Goal: Task Accomplishment & Management: Use online tool/utility

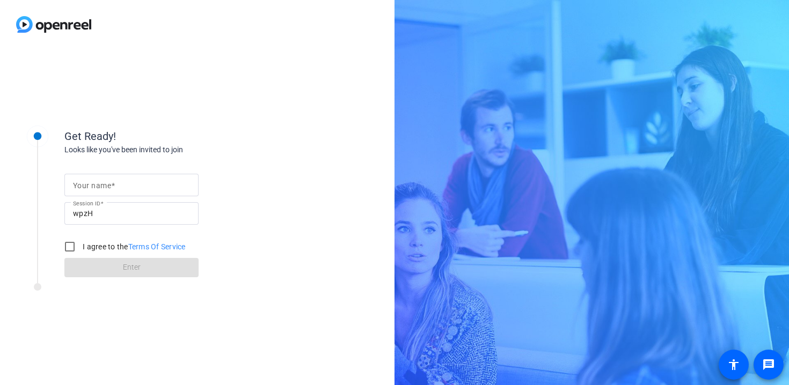
click at [527, 46] on div "Get Ready! Looks like you've been invited to join Your name Session ID wpzH I a…" at bounding box center [394, 192] width 789 height 385
click at [129, 180] on input "Your name" at bounding box center [131, 185] width 117 height 13
type input "[PERSON_NAME]"
click at [65, 245] on input "I agree to the Terms Of Service" at bounding box center [69, 246] width 21 height 21
checkbox input "true"
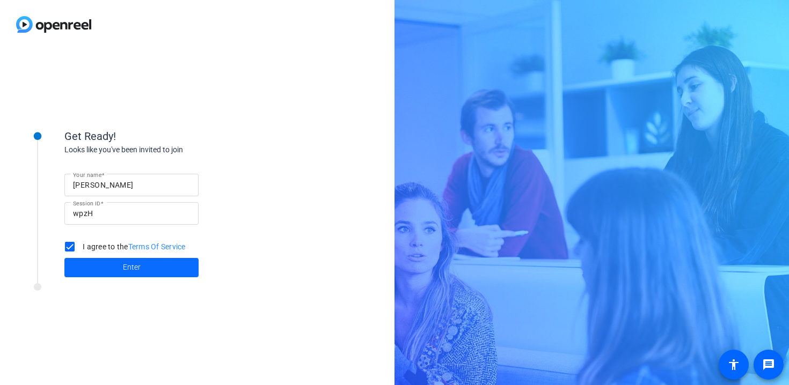
click at [115, 264] on span at bounding box center [131, 268] width 134 height 26
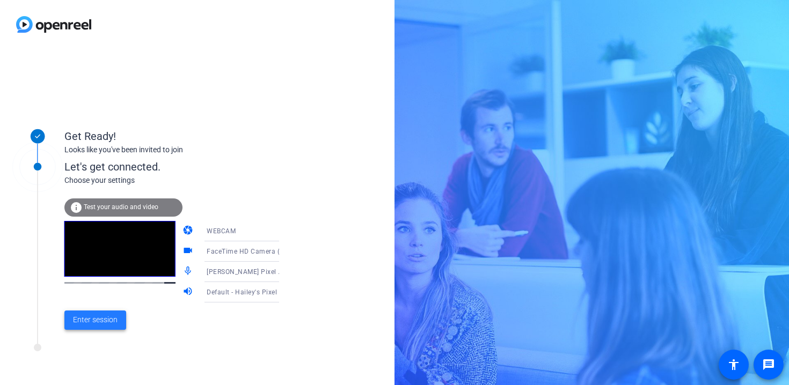
click at [93, 319] on span "Enter session" at bounding box center [95, 320] width 45 height 11
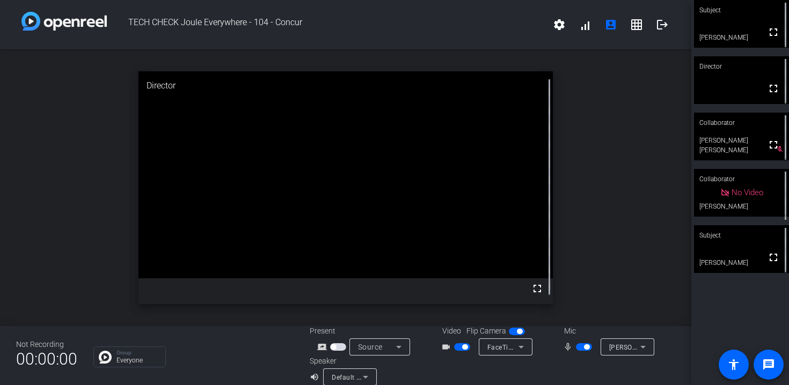
click at [517, 346] on icon at bounding box center [521, 347] width 13 height 13
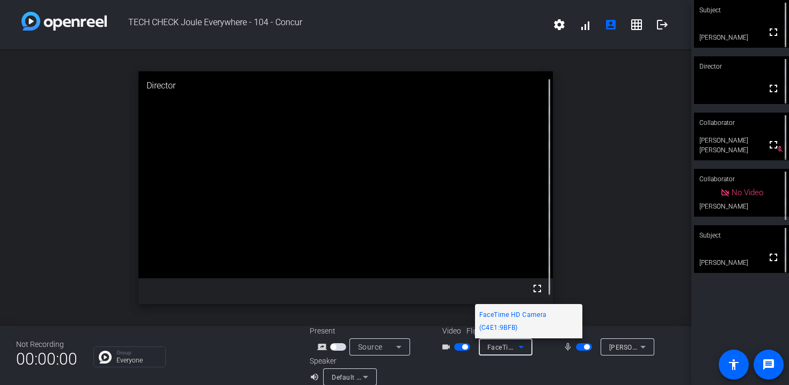
click at [550, 371] on div at bounding box center [394, 192] width 789 height 385
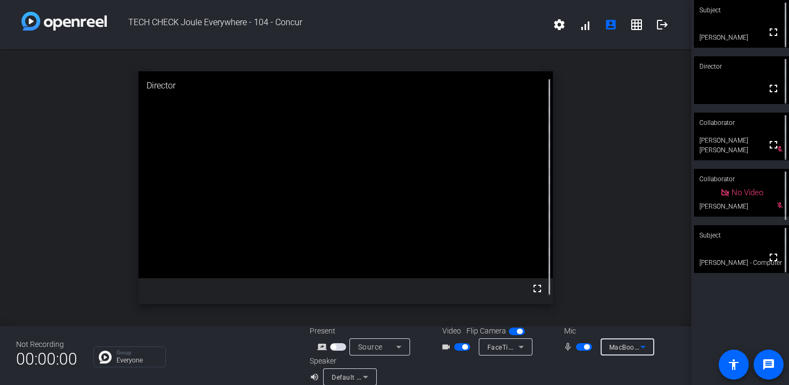
click at [640, 348] on icon at bounding box center [643, 347] width 13 height 13
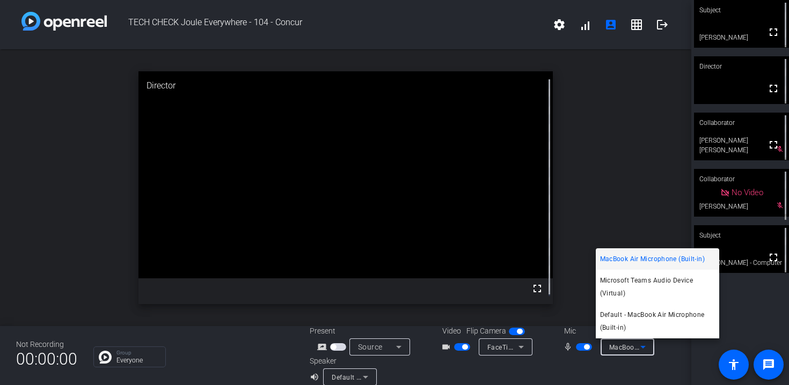
click at [598, 164] on div at bounding box center [394, 192] width 789 height 385
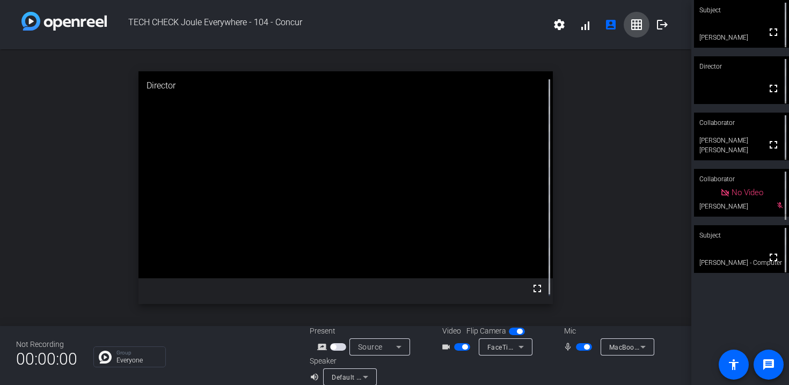
click at [631, 28] on mat-icon "grid_on" at bounding box center [636, 24] width 13 height 13
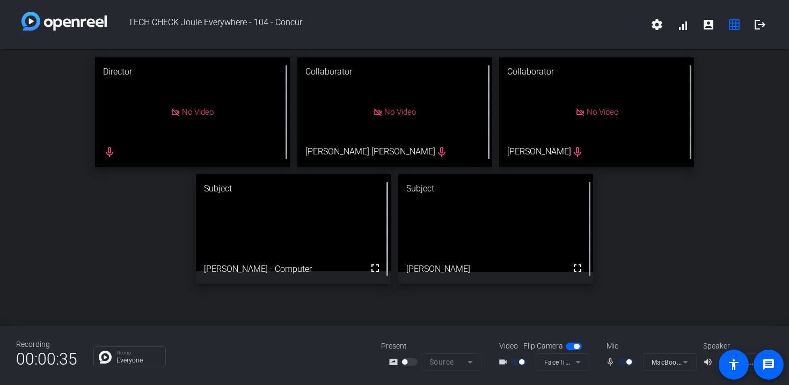
click at [610, 365] on mat-icon "mic_none" at bounding box center [612, 362] width 13 height 13
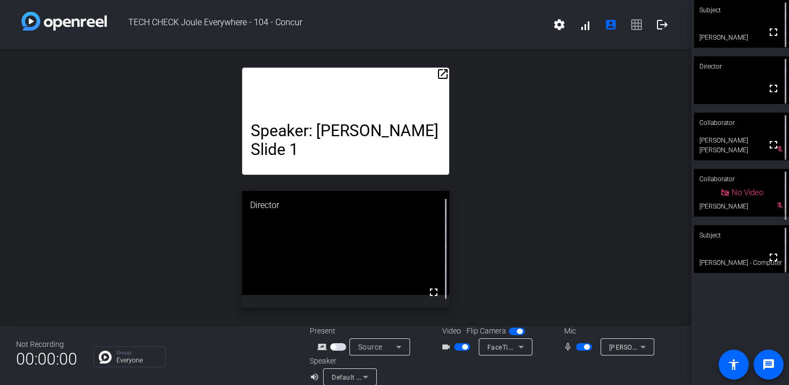
click at [645, 112] on div "open_in_new Speaker: [PERSON_NAME] Slide 1 Hi everyone! I’m [PERSON_NAME], Prod…" at bounding box center [345, 187] width 691 height 277
